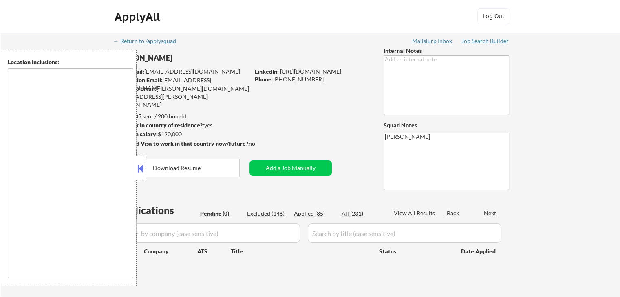
type textarea "[GEOGRAPHIC_DATA], [GEOGRAPHIC_DATA] [GEOGRAPHIC_DATA], [GEOGRAPHIC_DATA] [GEOG…"
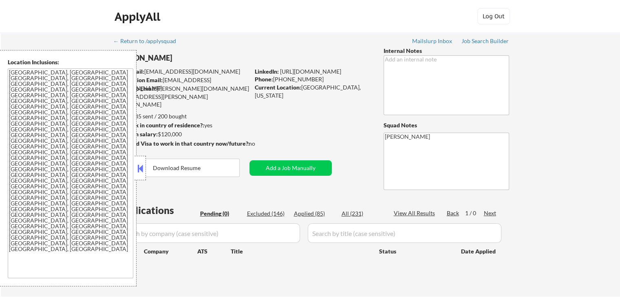
click at [138, 166] on button at bounding box center [140, 169] width 9 height 12
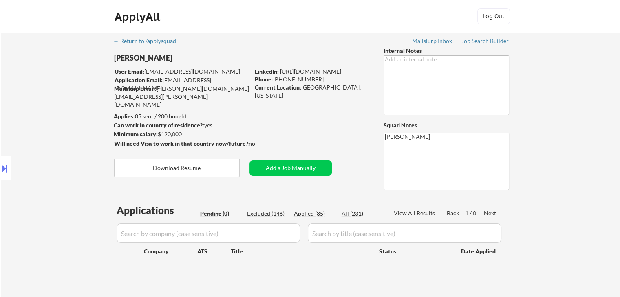
drag, startPoint x: 37, startPoint y: 141, endPoint x: 47, endPoint y: 154, distance: 16.5
click at [37, 140] on div "Location Inclusions: [GEOGRAPHIC_DATA], [GEOGRAPHIC_DATA] [GEOGRAPHIC_DATA], [G…" at bounding box center [73, 168] width 146 height 237
click at [474, 41] on div "Job Search Builder" at bounding box center [485, 41] width 48 height 6
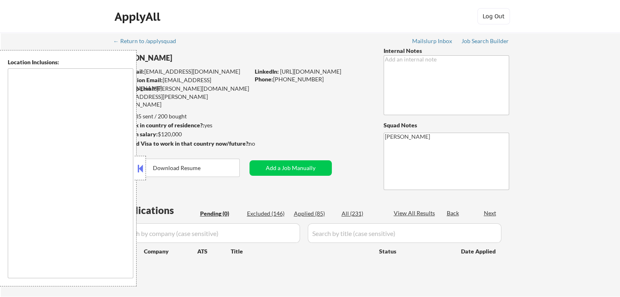
type textarea "[GEOGRAPHIC_DATA], [GEOGRAPHIC_DATA] [GEOGRAPHIC_DATA], [GEOGRAPHIC_DATA] [GEOG…"
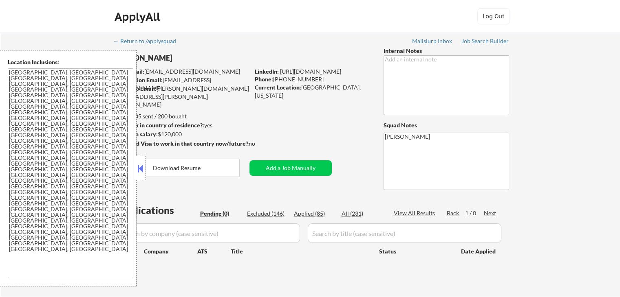
select select ""pending""
click at [141, 173] on button at bounding box center [140, 169] width 9 height 12
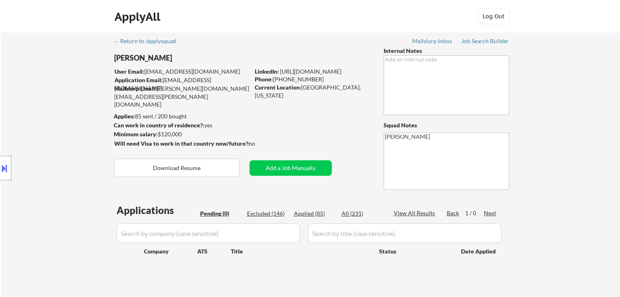
drag, startPoint x: 18, startPoint y: 124, endPoint x: 59, endPoint y: 131, distance: 41.7
click at [18, 124] on div "Location Inclusions: [GEOGRAPHIC_DATA], [GEOGRAPHIC_DATA] [GEOGRAPHIC_DATA], [G…" at bounding box center [73, 168] width 146 height 237
drag, startPoint x: 70, startPoint y: 100, endPoint x: 59, endPoint y: 154, distance: 55.4
click at [70, 100] on div "Location Inclusions: [GEOGRAPHIC_DATA], [GEOGRAPHIC_DATA] [GEOGRAPHIC_DATA], [G…" at bounding box center [73, 168] width 146 height 237
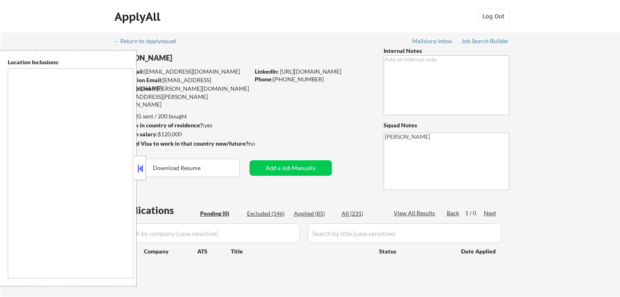
type textarea "[GEOGRAPHIC_DATA], [GEOGRAPHIC_DATA] [GEOGRAPHIC_DATA], [GEOGRAPHIC_DATA] [GEOG…"
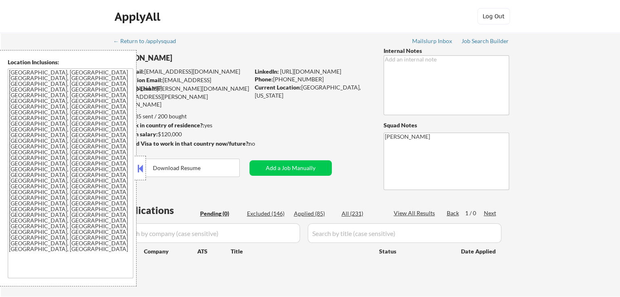
click at [138, 173] on button at bounding box center [140, 169] width 9 height 12
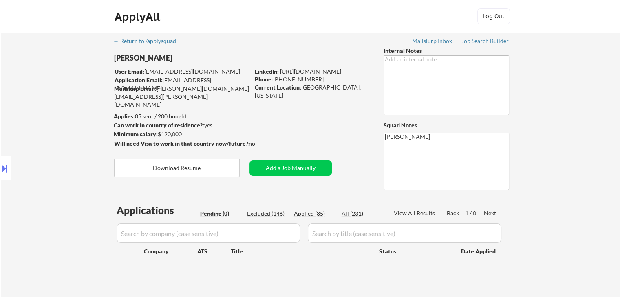
click at [69, 128] on div "Location Inclusions: [GEOGRAPHIC_DATA], [GEOGRAPHIC_DATA] [GEOGRAPHIC_DATA], [G…" at bounding box center [73, 168] width 146 height 237
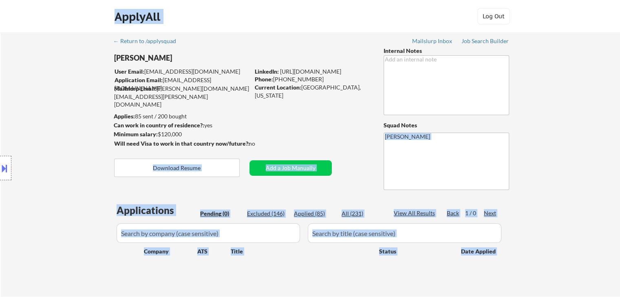
drag, startPoint x: 257, startPoint y: 145, endPoint x: 116, endPoint y: 105, distance: 147.0
click at [116, 105] on body "← Return to /applysquad Mailslurp Inbox Job Search Builder Thomas Kim User Emai…" at bounding box center [310, 148] width 620 height 297
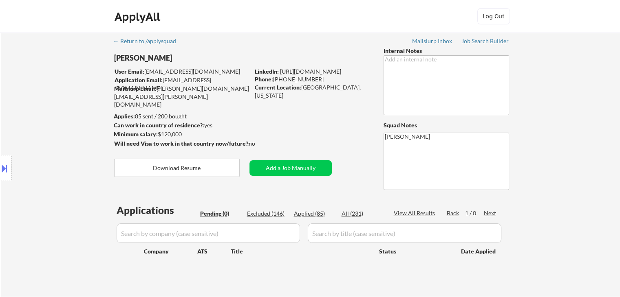
click at [318, 122] on div "← Return to /applysquad Mailslurp Inbox Job Search Builder Thomas Kim User Emai…" at bounding box center [310, 162] width 407 height 258
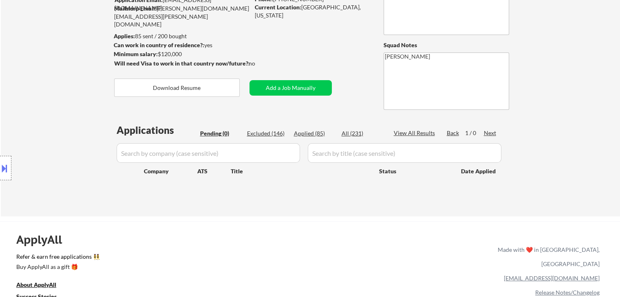
scroll to position [81, 0]
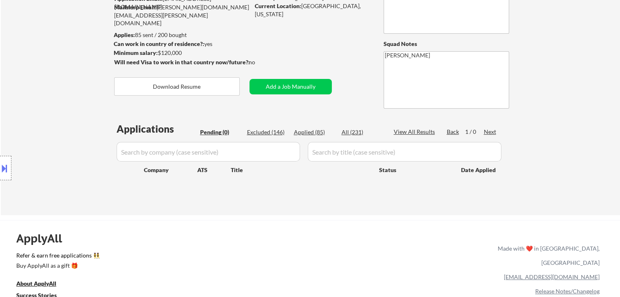
click at [56, 160] on div "Location Inclusions: [GEOGRAPHIC_DATA], [GEOGRAPHIC_DATA] [GEOGRAPHIC_DATA], [G…" at bounding box center [73, 168] width 146 height 237
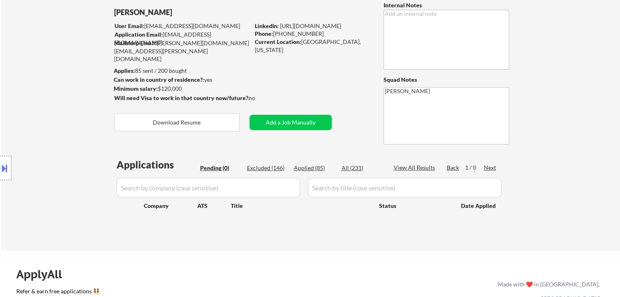
scroll to position [0, 0]
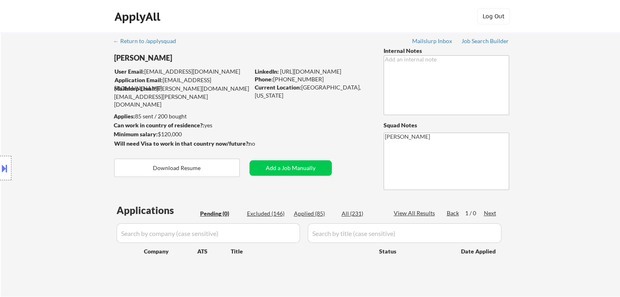
click at [28, 148] on div "Location Inclusions: [GEOGRAPHIC_DATA], [GEOGRAPHIC_DATA] [GEOGRAPHIC_DATA], [G…" at bounding box center [73, 168] width 146 height 237
drag, startPoint x: 194, startPoint y: 118, endPoint x: 105, endPoint y: 114, distance: 88.5
click at [105, 114] on body "← Return to /applysquad Mailslurp Inbox Job Search Builder Thomas Kim User Emai…" at bounding box center [310, 148] width 620 height 297
click at [221, 116] on div "Applies: 85 sent / 200 bought" at bounding box center [182, 116] width 136 height 8
drag, startPoint x: 216, startPoint y: 124, endPoint x: 125, endPoint y: 116, distance: 91.2
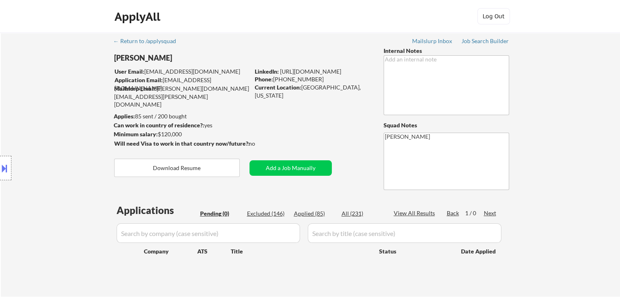
click at [125, 116] on body "← Return to /applysquad Mailslurp Inbox Job Search Builder Thomas Kim User Emai…" at bounding box center [310, 148] width 620 height 297
click at [214, 113] on div "Applies: 85 sent / 200 bought" at bounding box center [182, 116] width 136 height 8
click at [85, 135] on div "Location Inclusions: [GEOGRAPHIC_DATA], [GEOGRAPHIC_DATA] [GEOGRAPHIC_DATA], [G…" at bounding box center [73, 168] width 146 height 237
click at [33, 143] on div "Location Inclusions: [GEOGRAPHIC_DATA], [GEOGRAPHIC_DATA] [GEOGRAPHIC_DATA], [G…" at bounding box center [73, 168] width 146 height 237
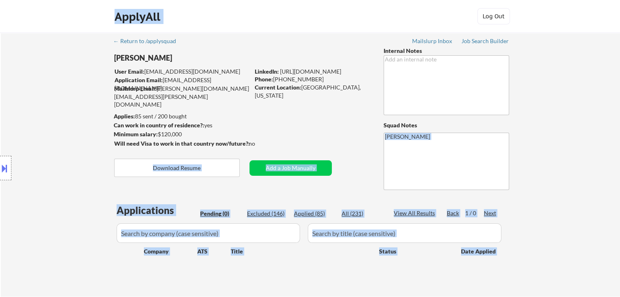
drag, startPoint x: 256, startPoint y: 143, endPoint x: 117, endPoint y: 113, distance: 141.8
click at [117, 113] on body "← Return to /applysquad Mailslurp Inbox Job Search Builder Thomas Kim User Emai…" at bounding box center [310, 148] width 620 height 297
click at [20, 124] on div "Location Inclusions: [GEOGRAPHIC_DATA], [GEOGRAPHIC_DATA] [GEOGRAPHIC_DATA], [G…" at bounding box center [73, 168] width 146 height 237
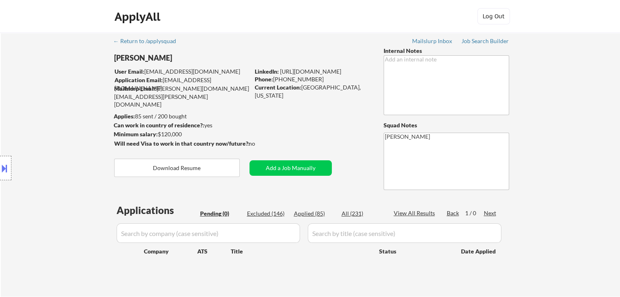
click at [50, 121] on div "Location Inclusions: [GEOGRAPHIC_DATA], [GEOGRAPHIC_DATA] [GEOGRAPHIC_DATA], [G…" at bounding box center [73, 168] width 146 height 237
click at [51, 121] on div "Location Inclusions: [GEOGRAPHIC_DATA], [GEOGRAPHIC_DATA] [GEOGRAPHIC_DATA], [G…" at bounding box center [73, 168] width 146 height 237
click at [53, 121] on div "Location Inclusions: [GEOGRAPHIC_DATA], [GEOGRAPHIC_DATA] [GEOGRAPHIC_DATA], [G…" at bounding box center [73, 168] width 146 height 237
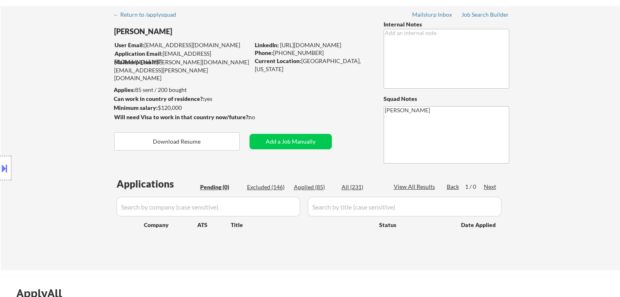
scroll to position [41, 0]
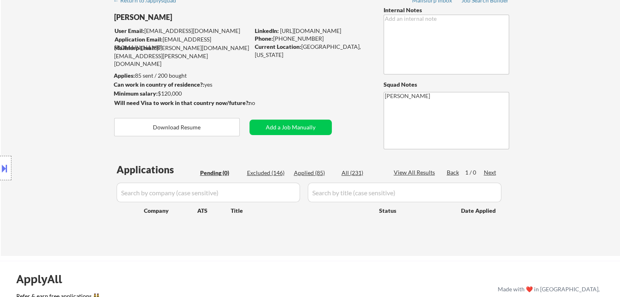
click at [80, 112] on div "Location Inclusions: [GEOGRAPHIC_DATA], [GEOGRAPHIC_DATA] [GEOGRAPHIC_DATA], [G…" at bounding box center [73, 168] width 146 height 237
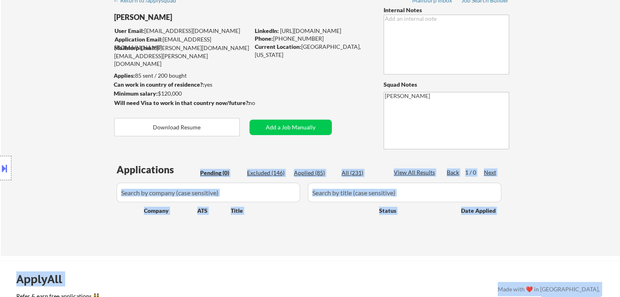
drag, startPoint x: 108, startPoint y: 166, endPoint x: 276, endPoint y: 167, distance: 167.4
click at [276, 167] on body "← Return to /applysquad Mailslurp Inbox Job Search Builder Thomas Kim User Emai…" at bounding box center [310, 107] width 620 height 297
click at [75, 132] on div "Location Inclusions: [GEOGRAPHIC_DATA], [GEOGRAPHIC_DATA] [GEOGRAPHIC_DATA], [G…" at bounding box center [73, 168] width 146 height 237
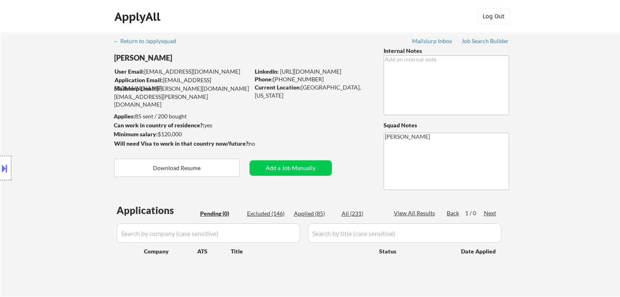
scroll to position [0, 0]
click at [76, 130] on div "Location Inclusions: [GEOGRAPHIC_DATA], [GEOGRAPHIC_DATA] [GEOGRAPHIC_DATA], [G…" at bounding box center [73, 168] width 146 height 237
click at [79, 109] on div "Location Inclusions: [GEOGRAPHIC_DATA], [GEOGRAPHIC_DATA] [GEOGRAPHIC_DATA], [G…" at bounding box center [73, 168] width 146 height 237
click at [39, 128] on div "Location Inclusions: [GEOGRAPHIC_DATA], [GEOGRAPHIC_DATA] [GEOGRAPHIC_DATA], [G…" at bounding box center [73, 168] width 146 height 237
drag, startPoint x: 33, startPoint y: 134, endPoint x: 33, endPoint y: 157, distance: 23.2
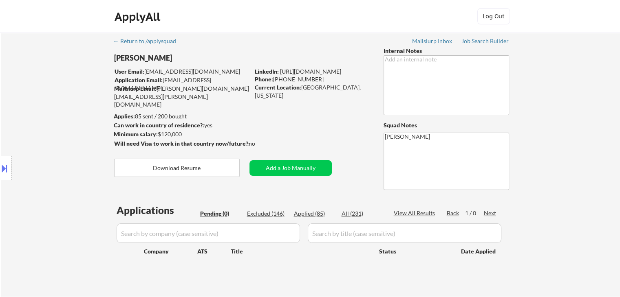
click at [34, 134] on div "Location Inclusions: [GEOGRAPHIC_DATA], [GEOGRAPHIC_DATA] [GEOGRAPHIC_DATA], [G…" at bounding box center [73, 168] width 146 height 237
click at [65, 77] on div "Location Inclusions: [GEOGRAPHIC_DATA], [GEOGRAPHIC_DATA] [GEOGRAPHIC_DATA], [G…" at bounding box center [73, 168] width 146 height 237
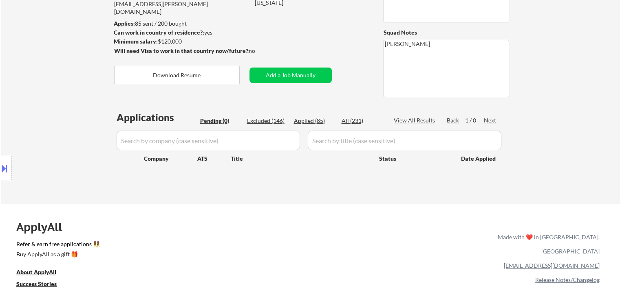
scroll to position [122, 0]
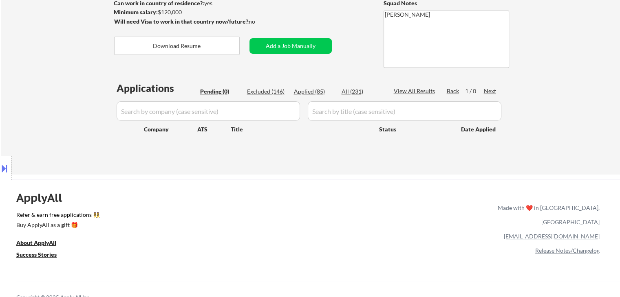
drag, startPoint x: 33, startPoint y: 90, endPoint x: 56, endPoint y: 217, distance: 129.3
click at [35, 90] on div "Location Inclusions: [GEOGRAPHIC_DATA], [GEOGRAPHIC_DATA] [GEOGRAPHIC_DATA], [G…" at bounding box center [73, 168] width 146 height 237
click at [208, 191] on div "ApplyAll Refer & earn free applications 👯‍♀️ Buy ApplyAll as a gift 🎁 About App…" at bounding box center [310, 249] width 620 height 129
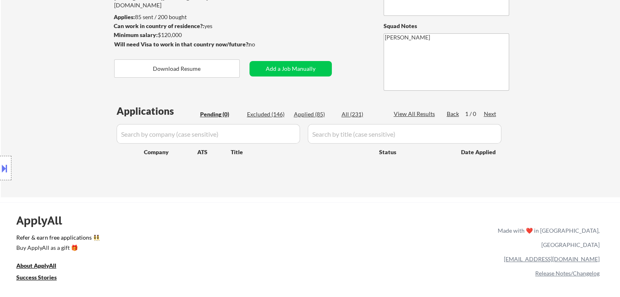
scroll to position [81, 0]
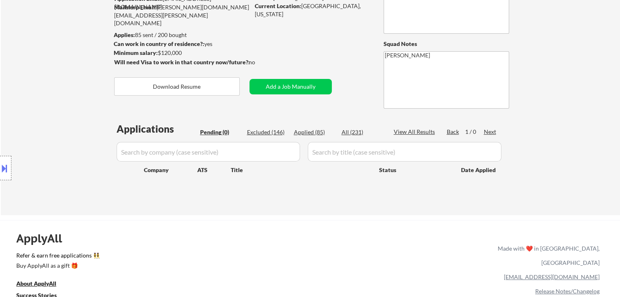
click at [74, 93] on div "Location Inclusions: [GEOGRAPHIC_DATA], [GEOGRAPHIC_DATA] [GEOGRAPHIC_DATA], [G…" at bounding box center [73, 168] width 146 height 237
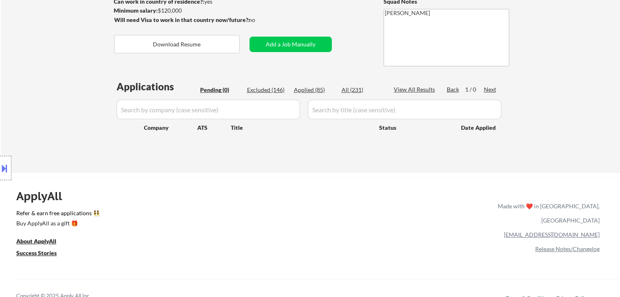
scroll to position [163, 0]
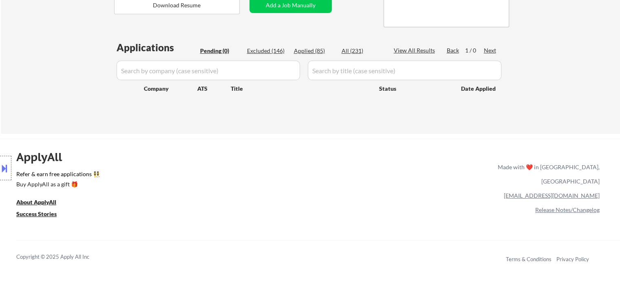
click at [591, 34] on div "← Return to /applysquad Mailslurp Inbox Job Search Builder Thomas Kim User Emai…" at bounding box center [310, 2] width 619 height 264
